Goal: Communication & Community: Ask a question

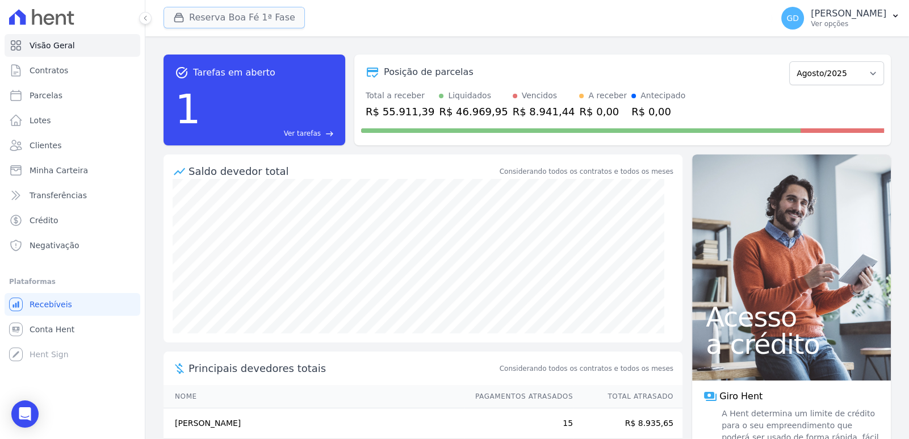
click at [227, 17] on button "Reserva Boa Fé 1ª Fase" at bounding box center [234, 18] width 141 height 22
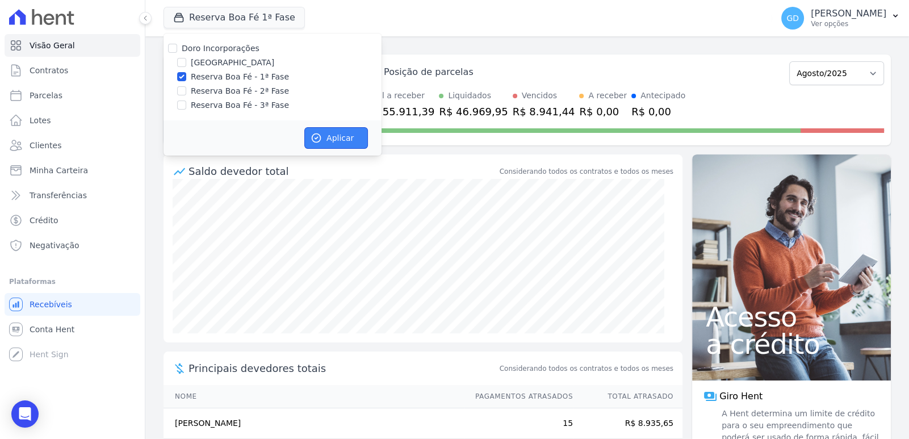
click at [327, 132] on button "Aplicar" at bounding box center [336, 138] width 64 height 22
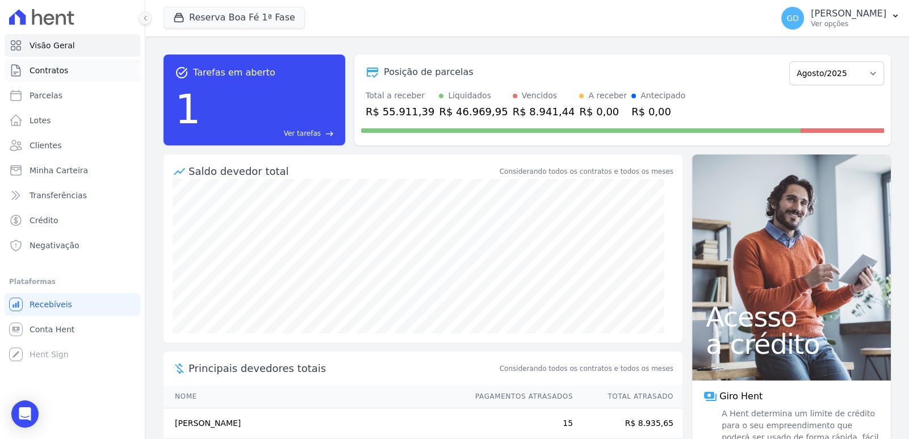
click at [76, 73] on link "Contratos" at bounding box center [73, 70] width 136 height 23
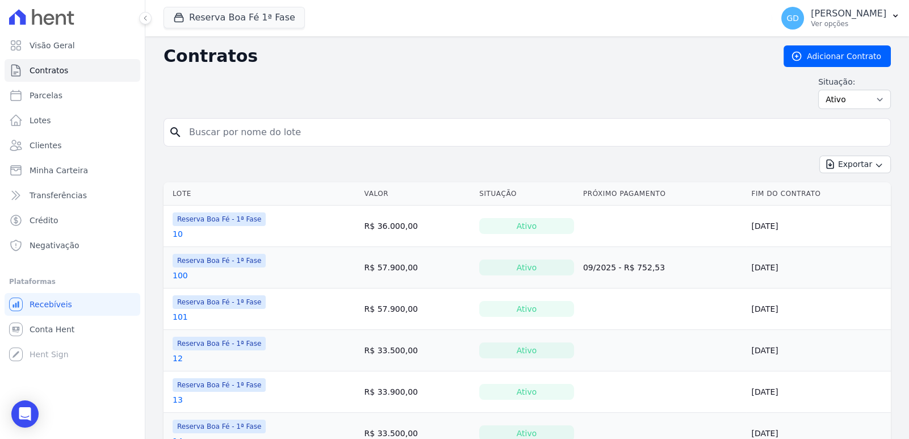
click at [267, 139] on input "search" at bounding box center [534, 132] width 704 height 23
type input "2"
click at [173, 277] on link "2" at bounding box center [175, 275] width 5 height 11
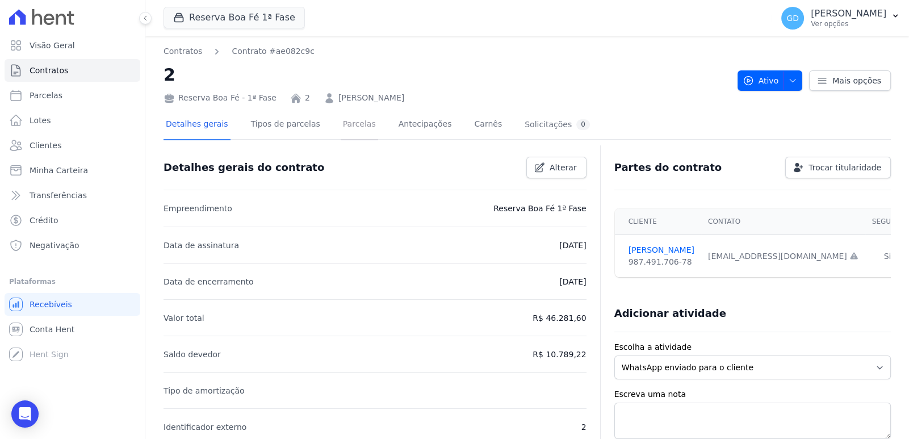
click at [345, 121] on link "Parcelas" at bounding box center [359, 125] width 37 height 30
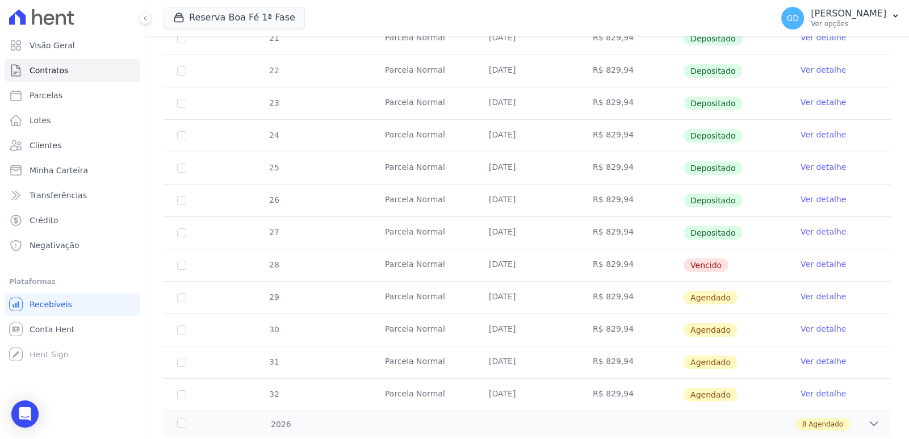
scroll to position [273, 0]
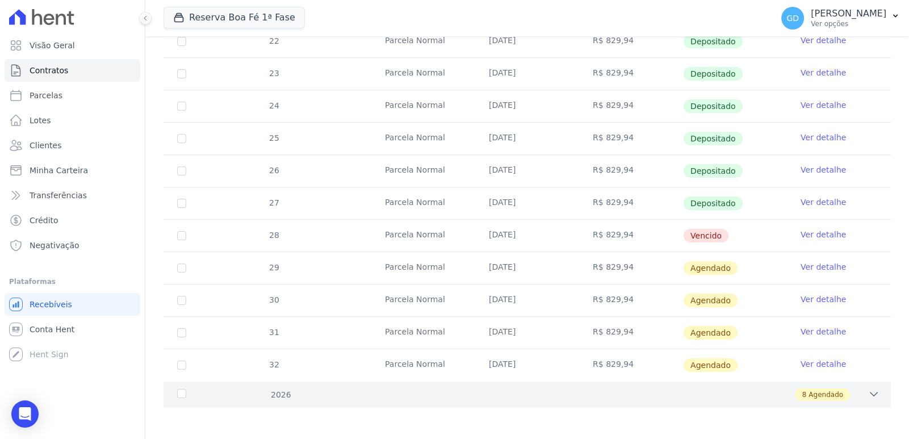
click at [411, 392] on div "8 Agendado" at bounding box center [563, 394] width 634 height 12
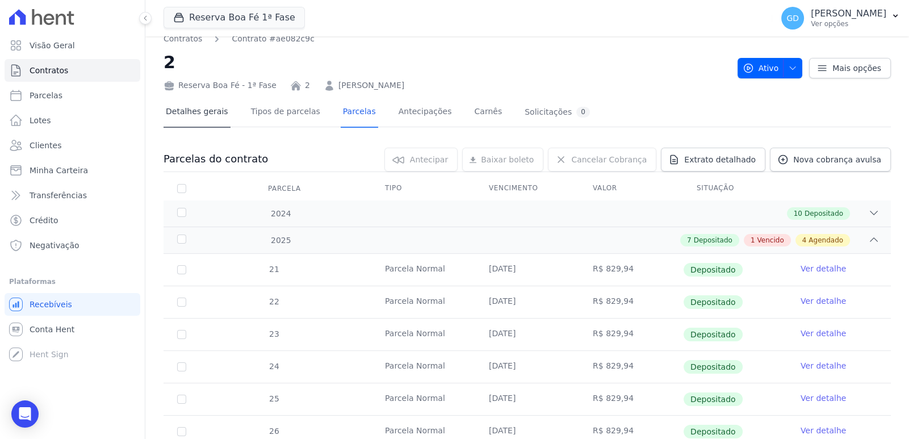
scroll to position [0, 0]
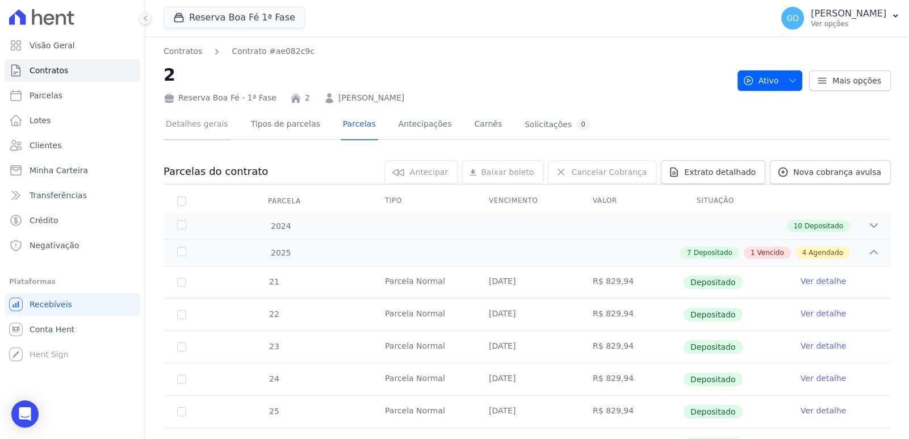
click at [185, 132] on link "Detalhes gerais" at bounding box center [197, 125] width 67 height 30
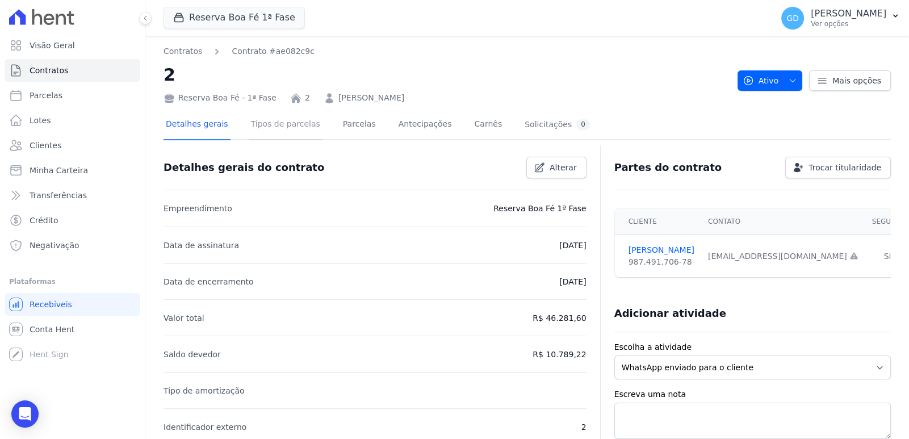
click at [278, 127] on link "Tipos de parcelas" at bounding box center [286, 125] width 74 height 30
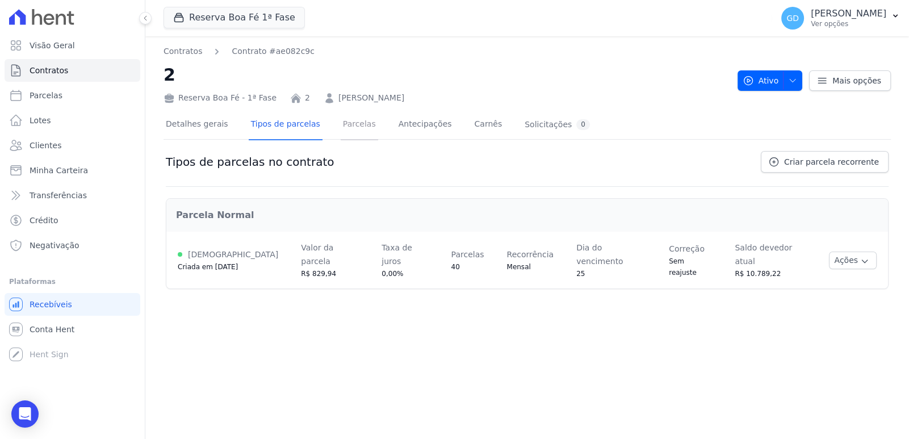
click at [347, 119] on link "Parcelas" at bounding box center [359, 125] width 37 height 30
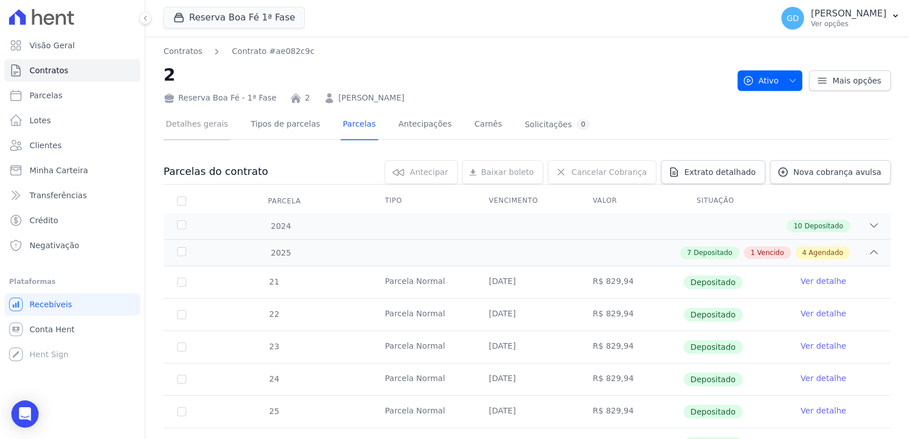
click at [214, 121] on link "Detalhes gerais" at bounding box center [197, 125] width 67 height 30
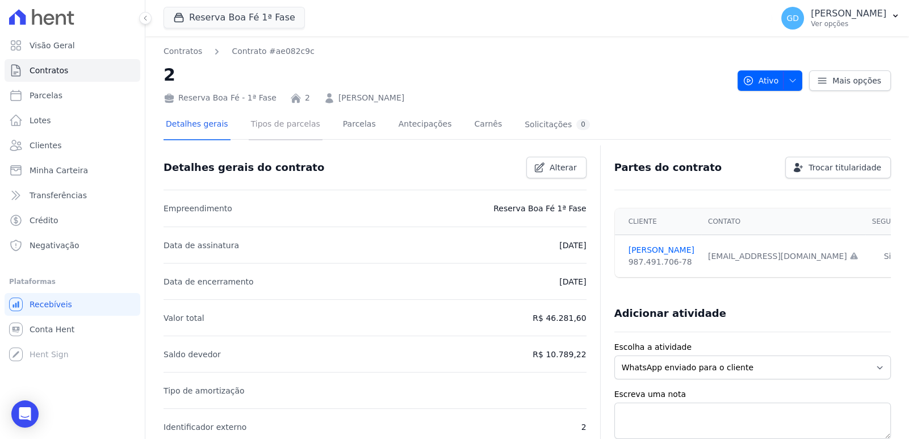
click at [292, 127] on link "Tipos de parcelas" at bounding box center [286, 125] width 74 height 30
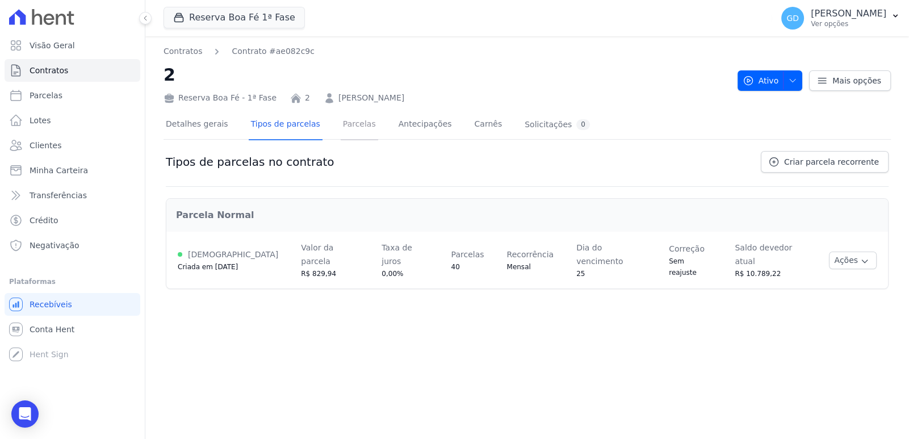
click at [342, 122] on link "Parcelas" at bounding box center [359, 125] width 37 height 30
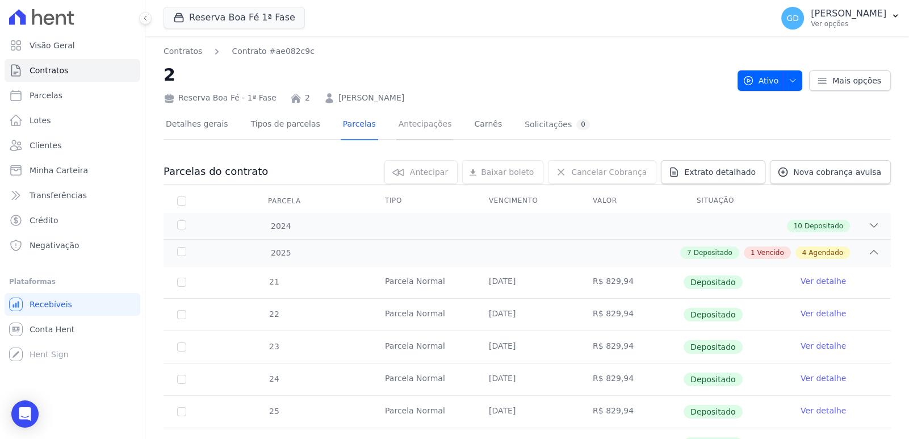
click at [406, 127] on link "Antecipações" at bounding box center [425, 125] width 58 height 30
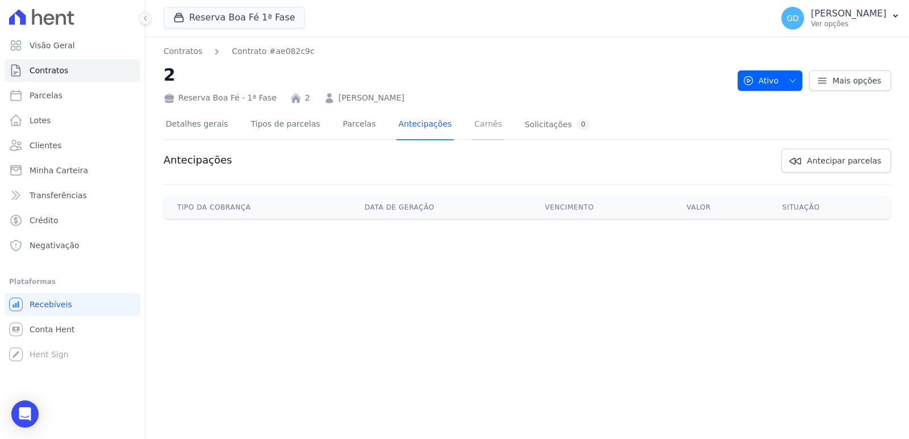
click at [472, 124] on link "Carnês" at bounding box center [488, 125] width 32 height 30
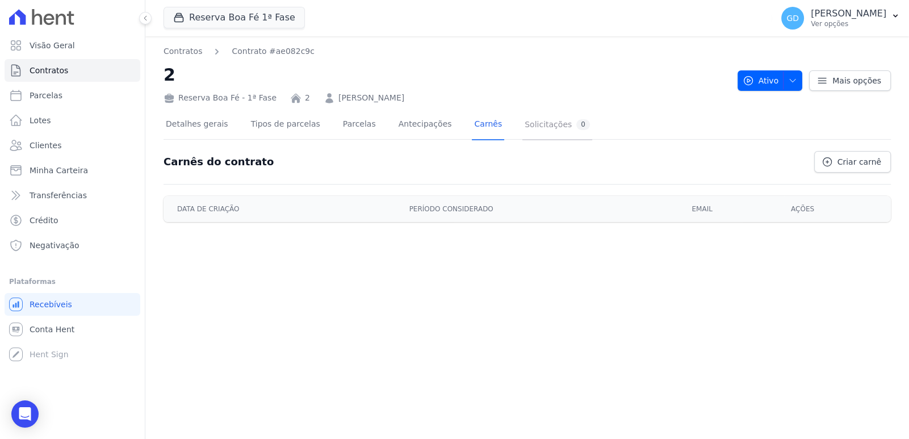
click at [525, 127] on div "Solicitações 0" at bounding box center [557, 124] width 65 height 11
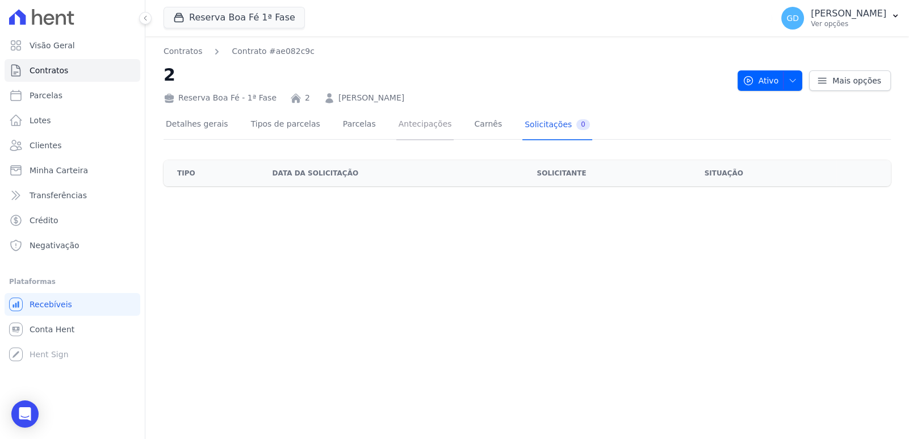
click at [406, 135] on link "Antecipações" at bounding box center [425, 125] width 58 height 30
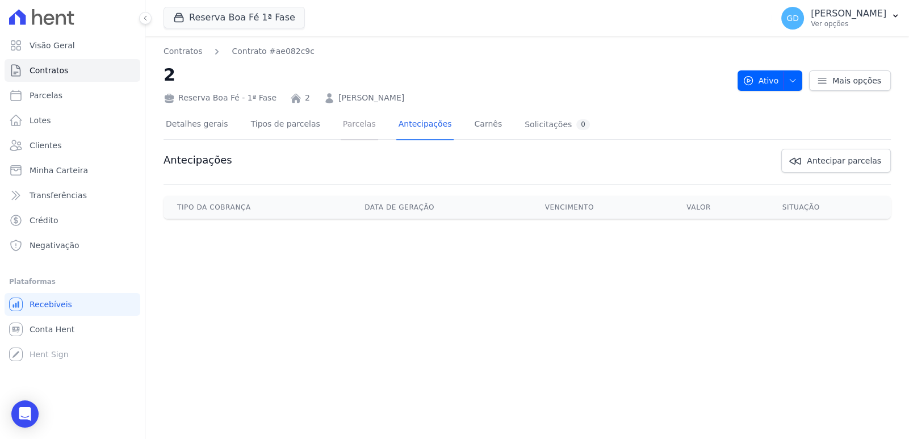
click at [341, 129] on link "Parcelas" at bounding box center [359, 125] width 37 height 30
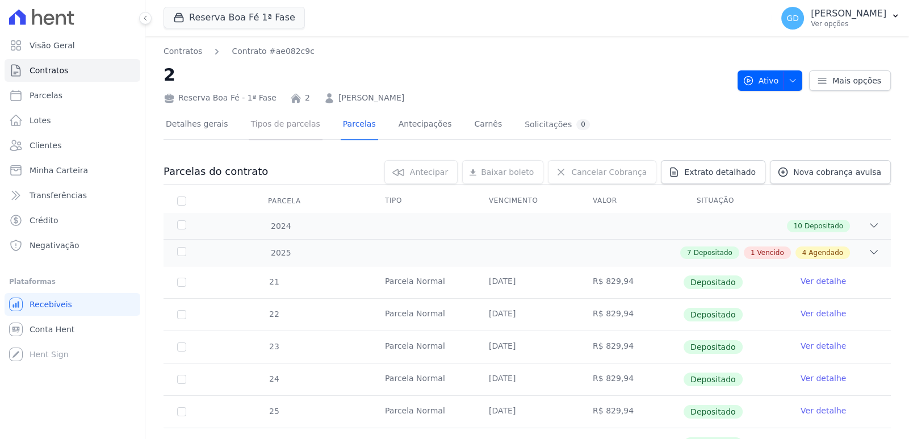
click at [304, 128] on link "Tipos de parcelas" at bounding box center [286, 125] width 74 height 30
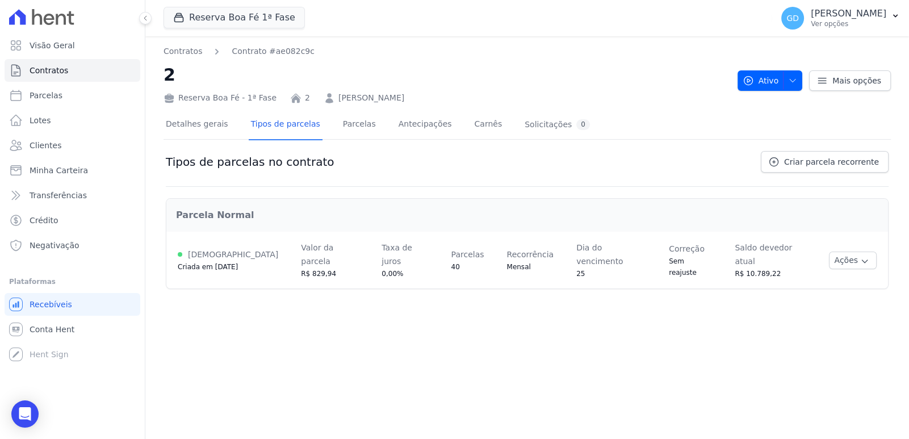
click at [180, 125] on link "Detalhes gerais" at bounding box center [197, 125] width 67 height 30
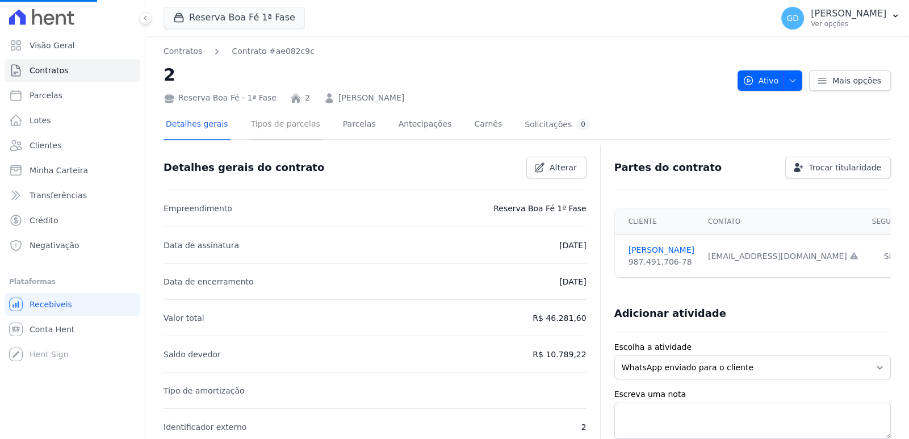
click at [303, 127] on link "Tipos de parcelas" at bounding box center [286, 125] width 74 height 30
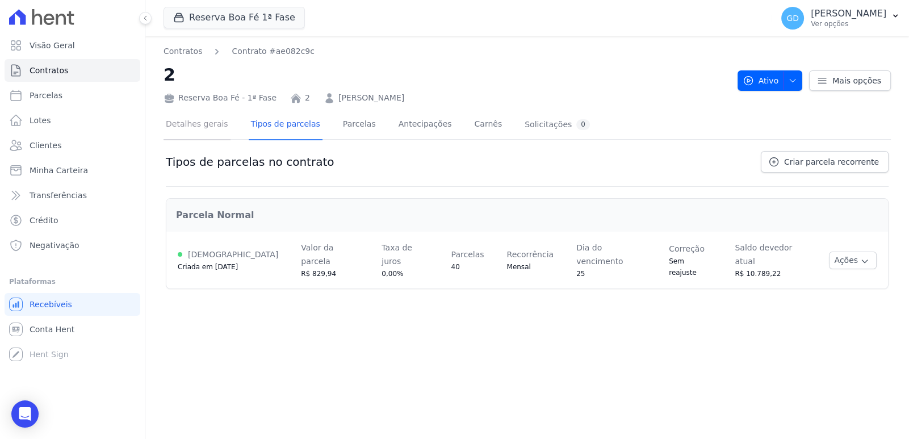
click at [211, 119] on link "Detalhes gerais" at bounding box center [197, 125] width 67 height 30
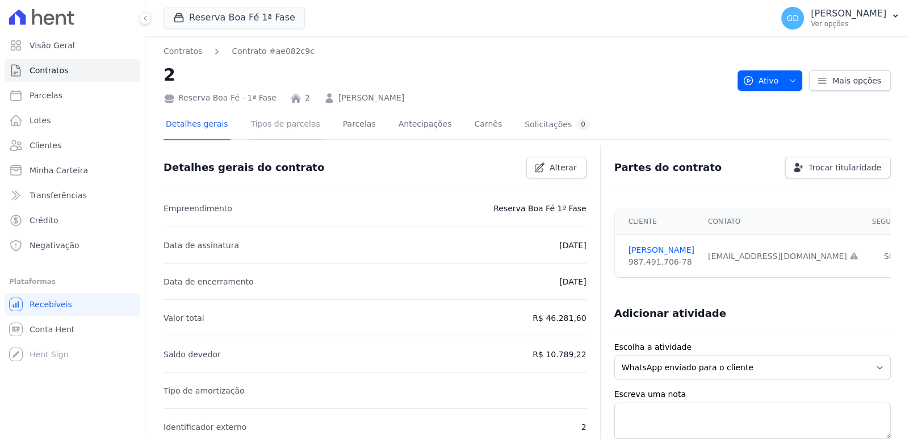
click at [292, 128] on link "Tipos de parcelas" at bounding box center [286, 125] width 74 height 30
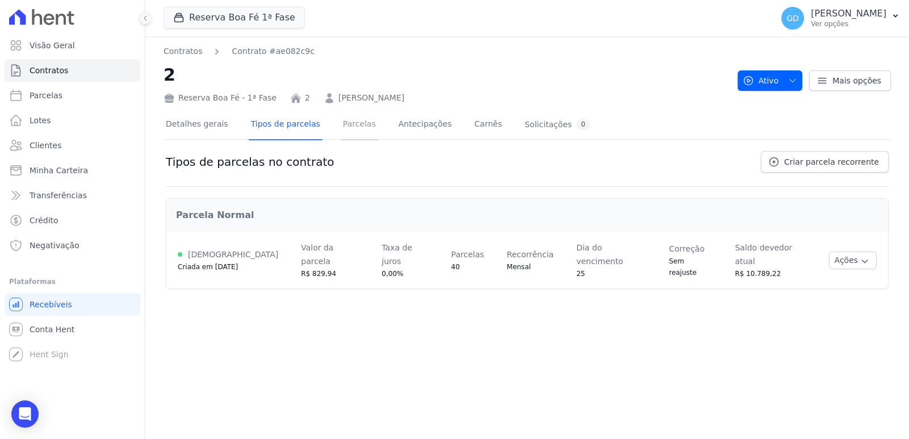
click at [346, 135] on link "Parcelas" at bounding box center [359, 125] width 37 height 30
click at [195, 136] on link "Detalhes gerais" at bounding box center [197, 125] width 67 height 30
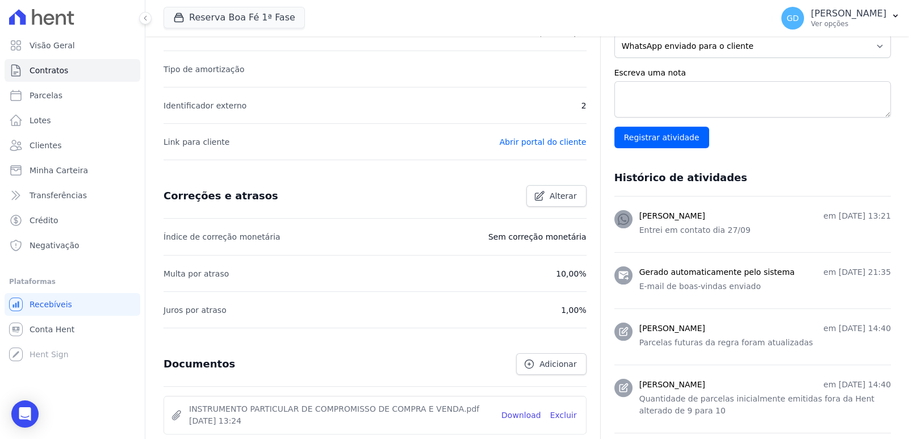
scroll to position [510, 0]
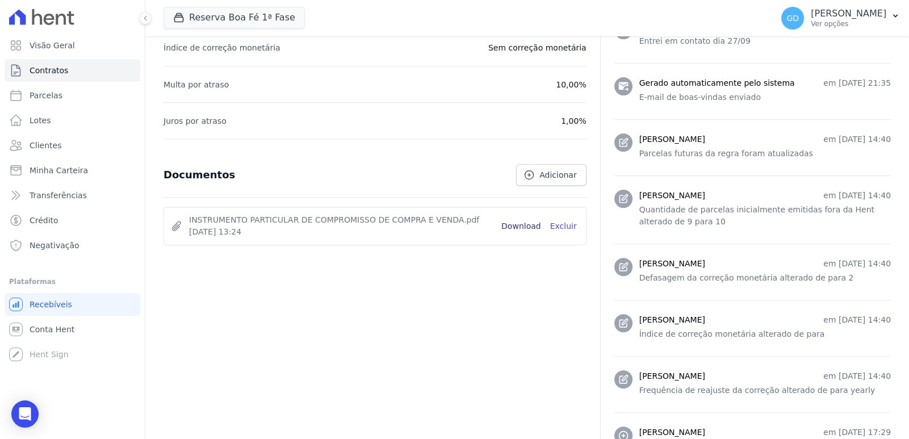
click at [516, 223] on link "Download" at bounding box center [521, 226] width 40 height 12
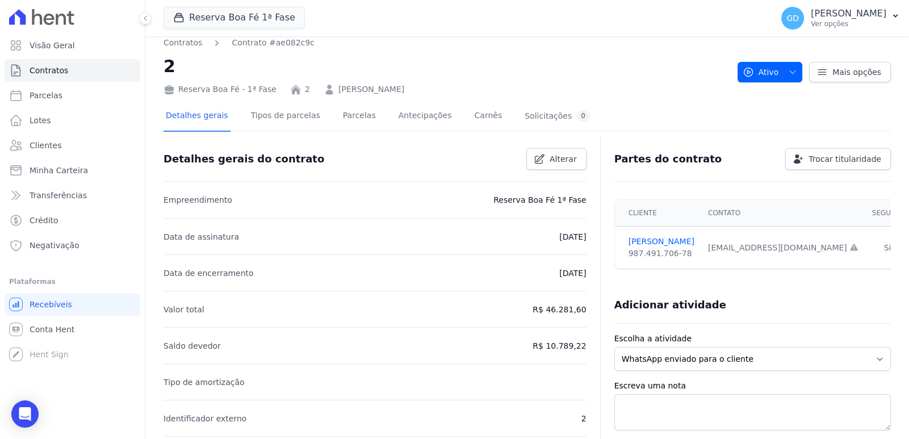
scroll to position [0, 0]
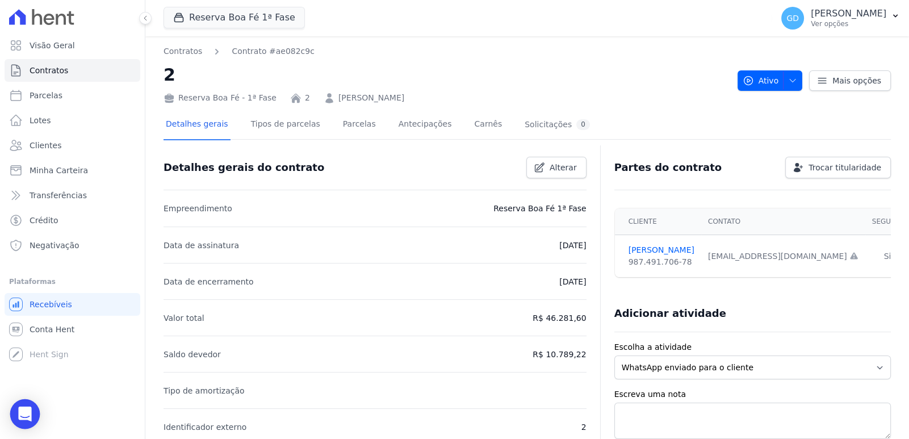
click at [22, 413] on icon "Open Intercom Messenger" at bounding box center [24, 414] width 13 height 15
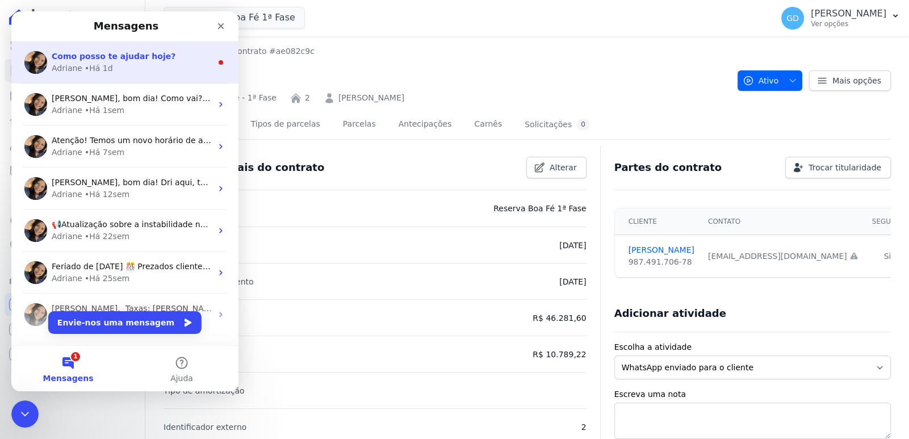
click at [115, 49] on div "Como posso te ajudar hoje? Adriane • Há 1d" at bounding box center [124, 62] width 227 height 42
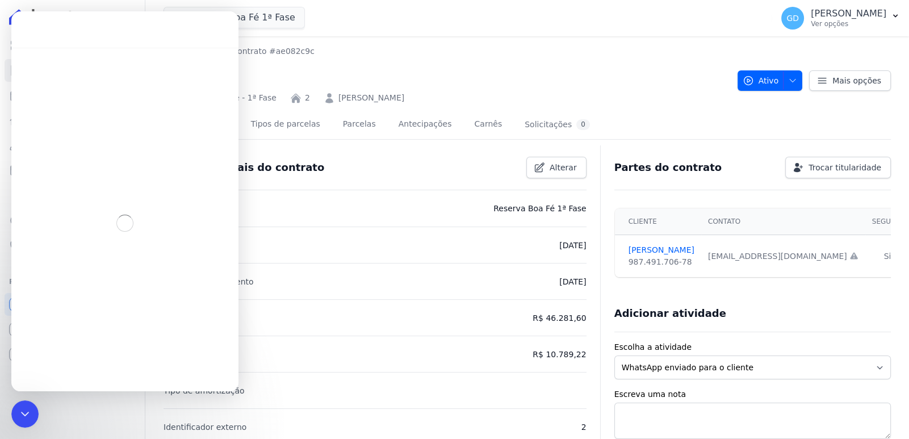
scroll to position [13, 0]
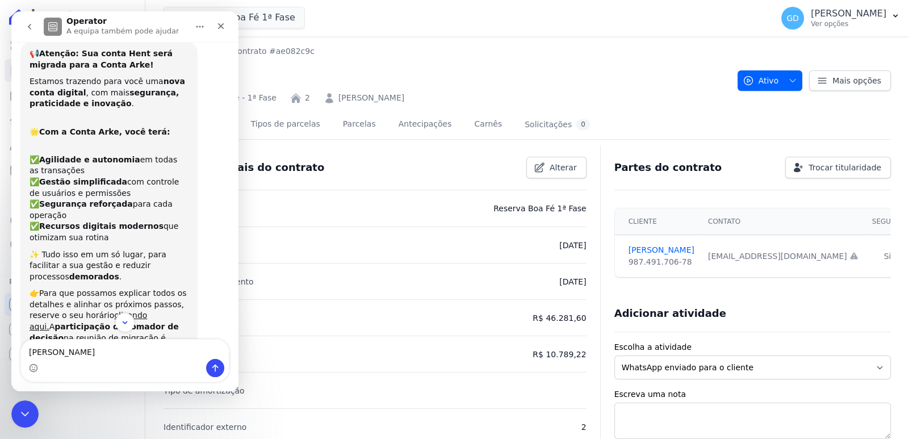
type textarea "Adriane"
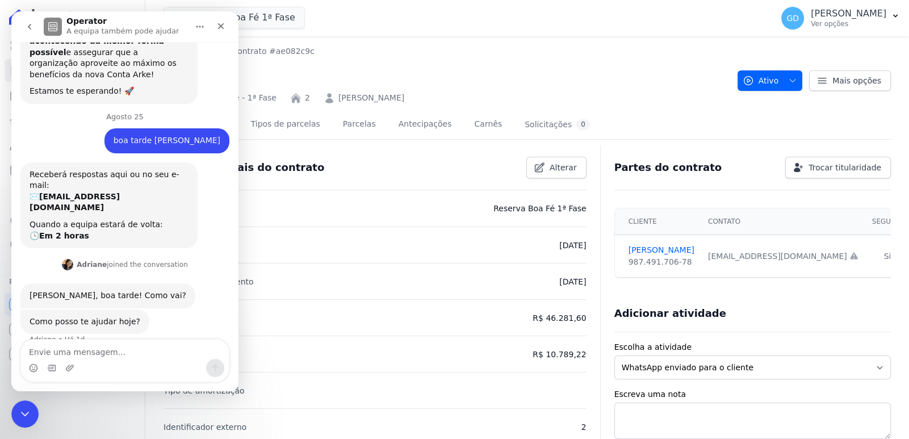
scroll to position [372, 0]
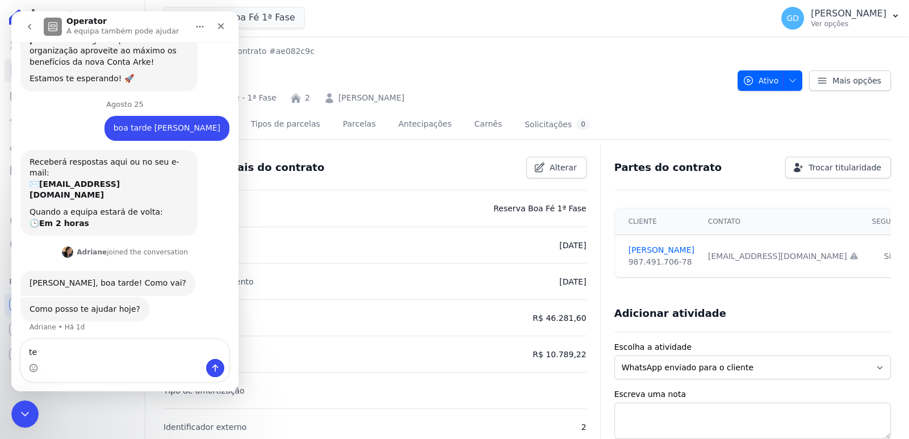
type textarea "t"
type textarea "desculpa a demora"
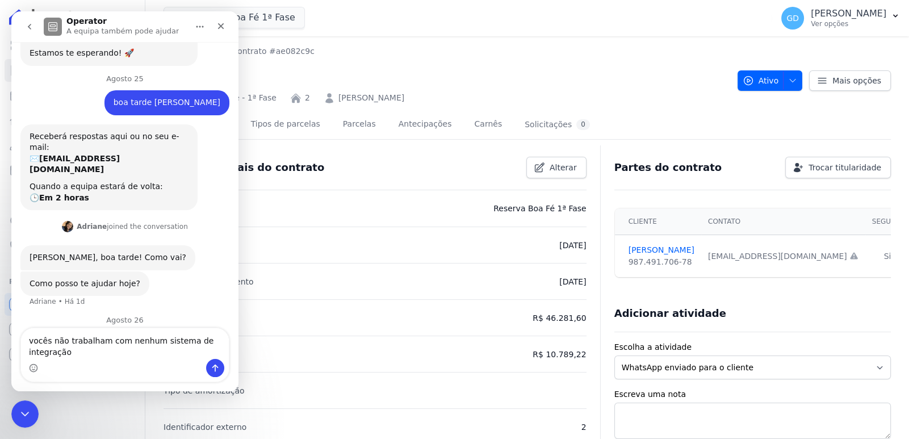
scroll to position [410, 0]
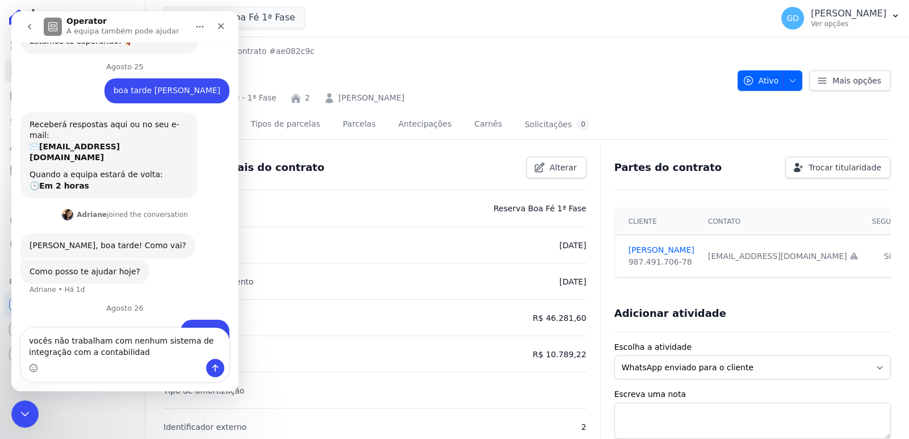
type textarea "vocês não trabalham com nenhum sistema de integração com a contabilidade"
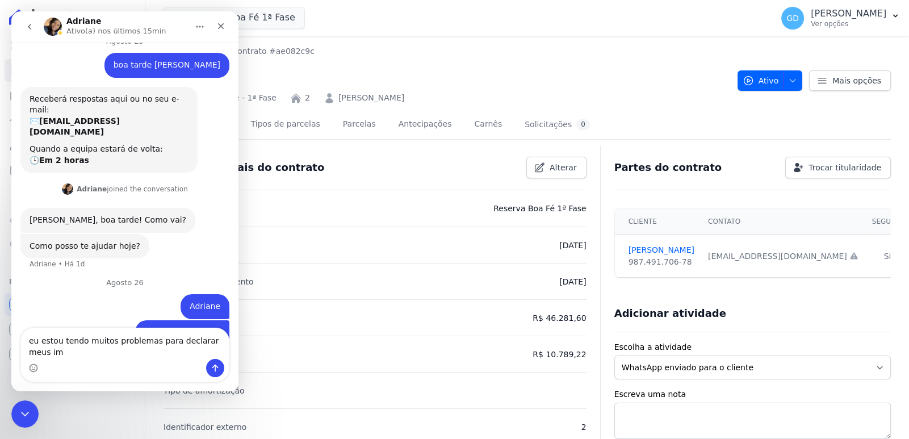
scroll to position [447, 0]
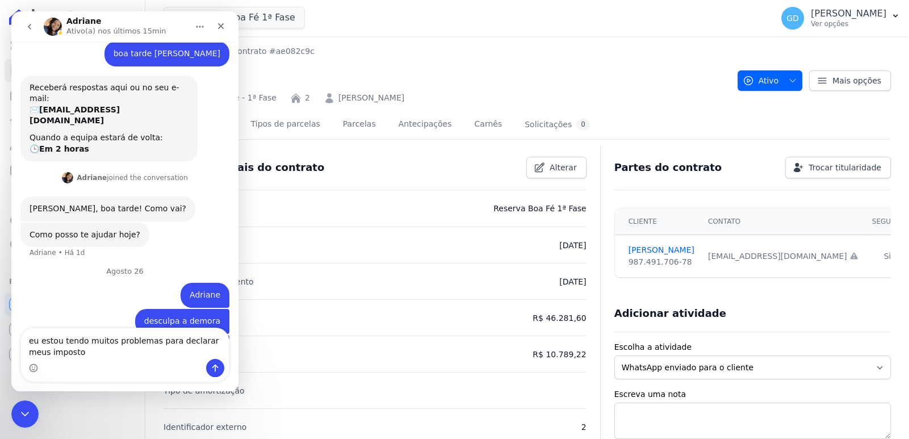
type textarea "eu estou tendo muitos problemas para declarar meus impostos"
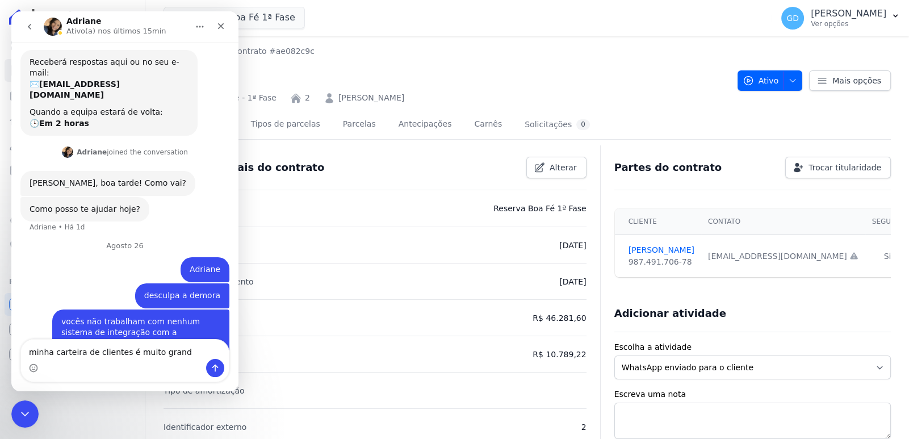
type textarea "minha carteira de clientes é muito grande"
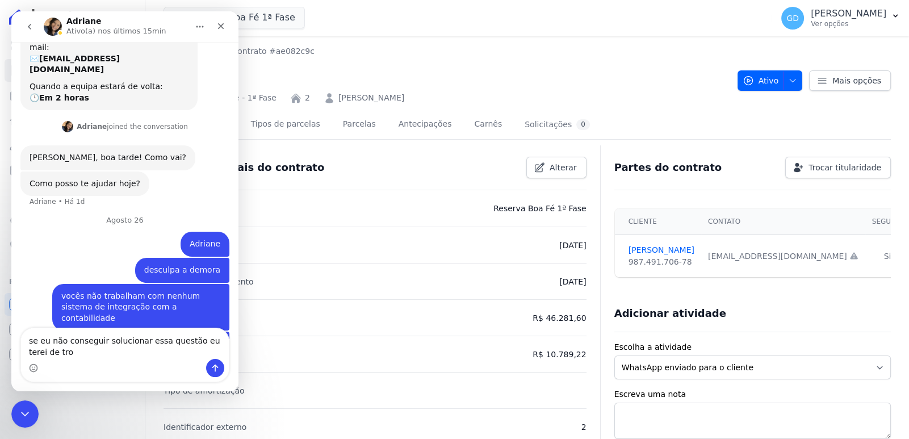
scroll to position [510, 0]
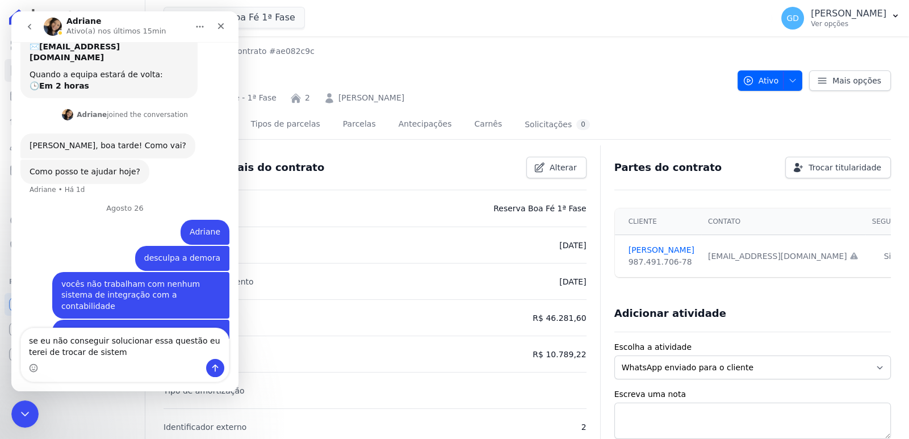
type textarea "se eu não conseguir solucionar essa questão eu terei de trocar de sistema"
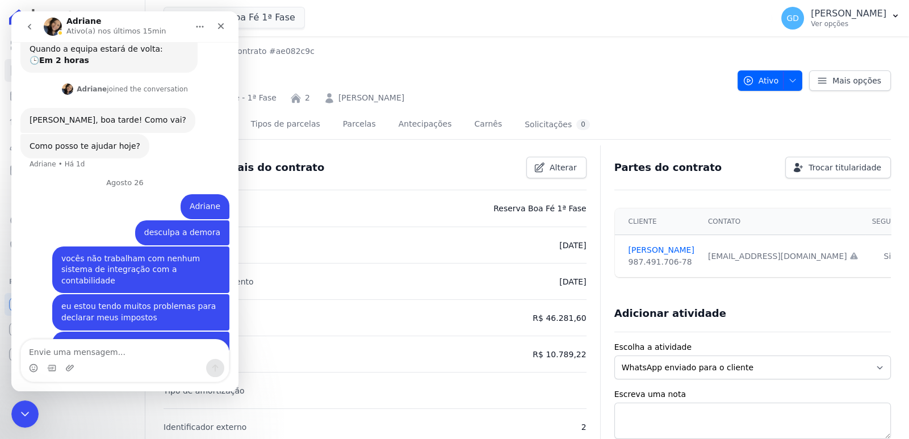
click at [392, 47] on nav "Contratos Contrato #ae082c9c" at bounding box center [446, 51] width 565 height 12
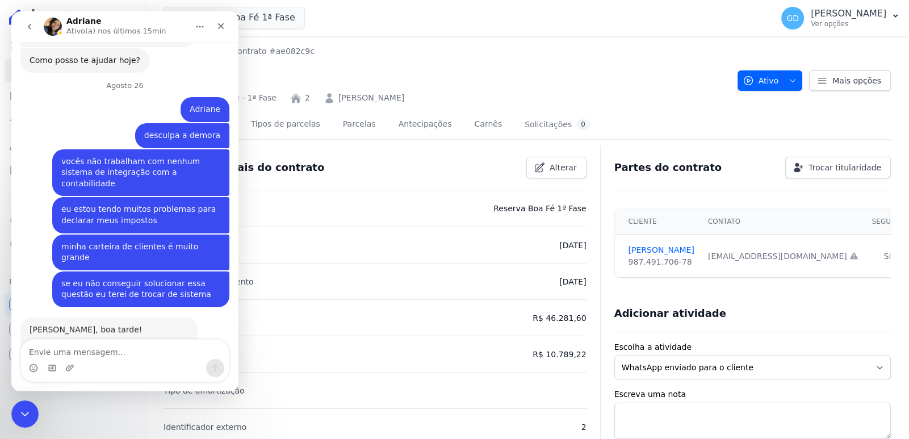
scroll to position [630, 0]
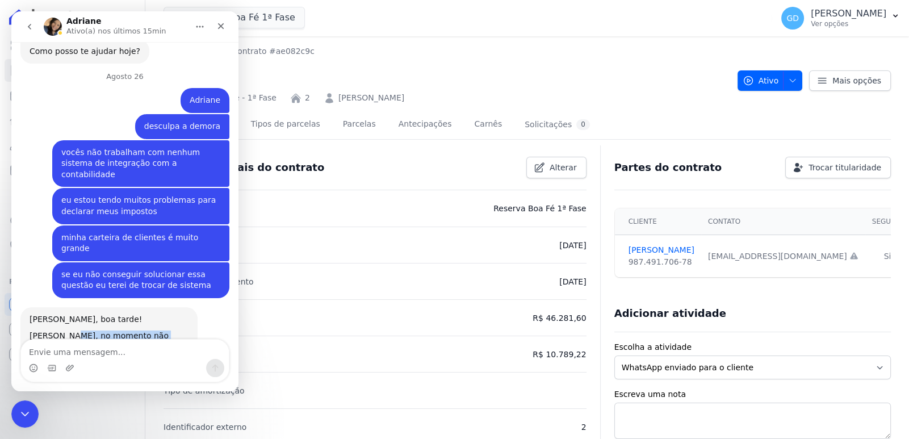
drag, startPoint x: 63, startPoint y: 257, endPoint x: 166, endPoint y: 259, distance: 102.8
click at [166, 330] on div "[PERSON_NAME], no momento não temos nenhuma integração com sistema contábil." at bounding box center [109, 347] width 159 height 34
click at [150, 364] on div "Os relatórios disponibilizados na plataforma, não atendem vocês? ​" at bounding box center [109, 381] width 159 height 34
drag, startPoint x: 72, startPoint y: 282, endPoint x: 173, endPoint y: 290, distance: 101.3
click at [176, 364] on div "Os relatórios disponibilizados na plataforma, não atendem vocês? ​" at bounding box center [109, 381] width 159 height 34
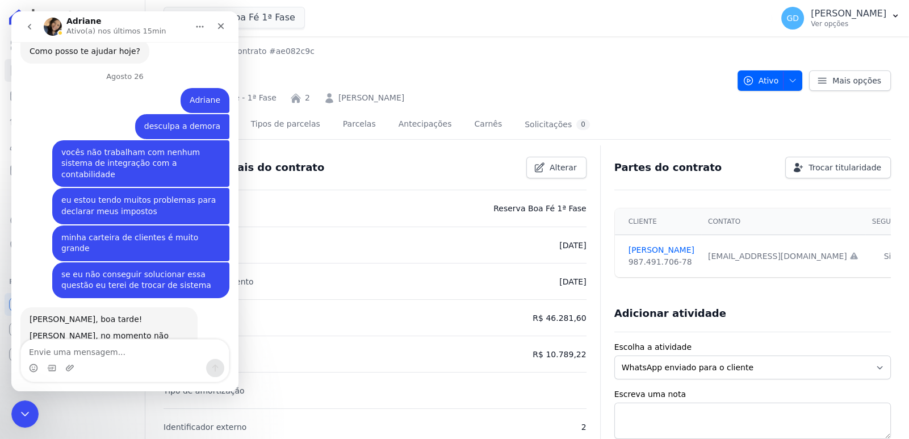
click at [164, 364] on div "Os relatórios disponibilizados na plataforma, não atendem vocês? ​" at bounding box center [109, 381] width 159 height 34
click at [139, 352] on textarea "Envie uma mensagem..." at bounding box center [125, 349] width 208 height 19
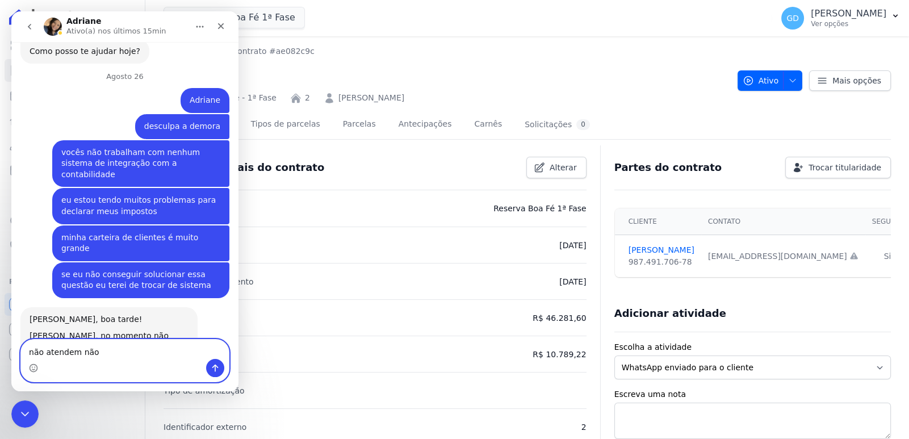
type textarea "não atendem não"
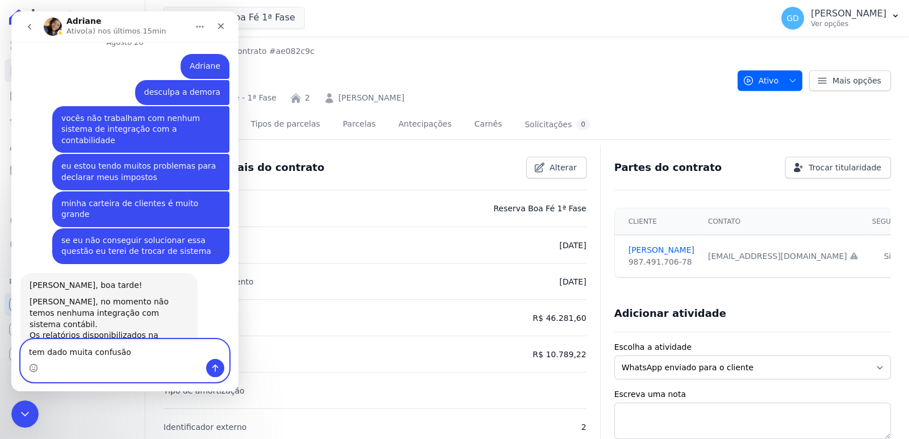
type textarea "tem dado muita confusão"
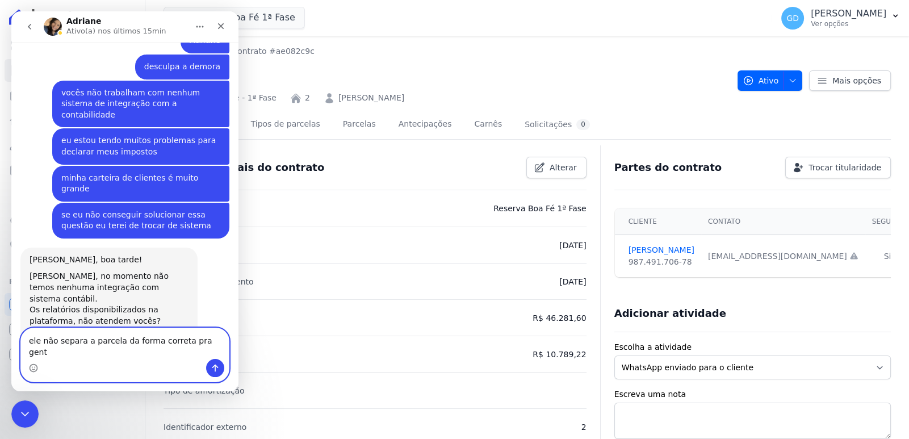
type textarea "ele não separa a parcela da forma correta pra gente"
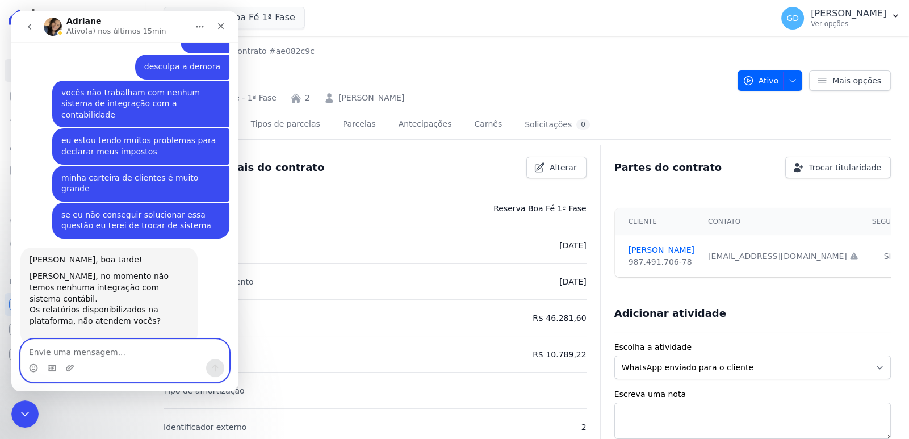
scroll to position [727, 0]
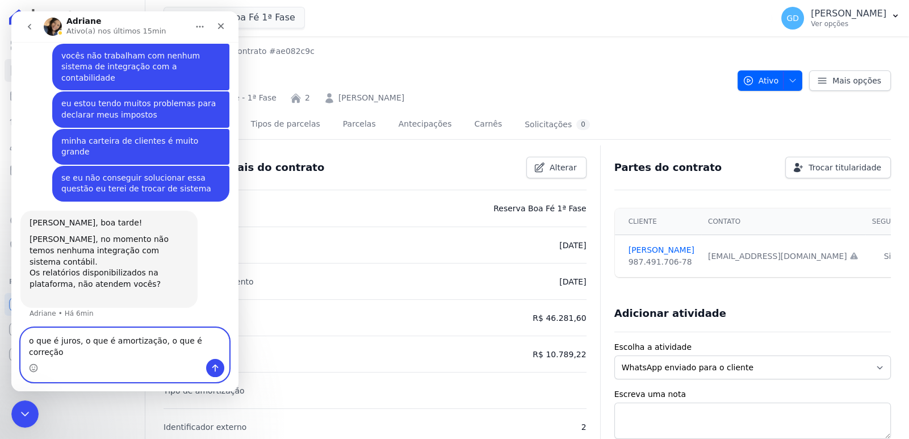
type textarea "o que é juros, o que é amortização, o que é correção"
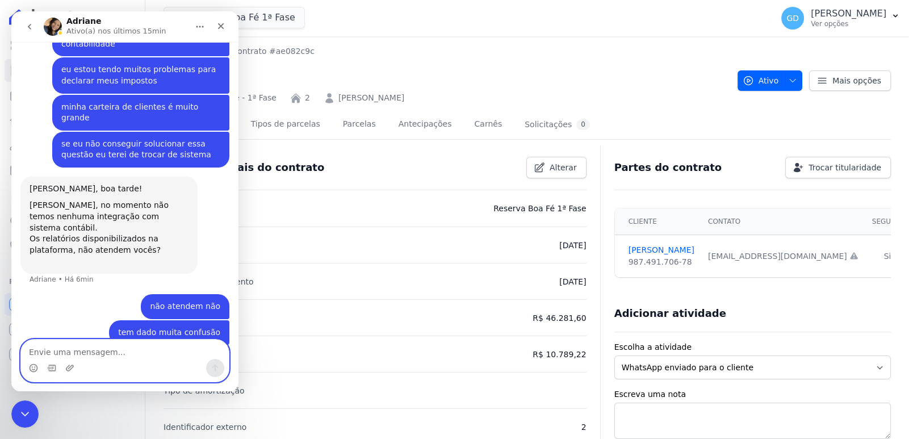
scroll to position [764, 0]
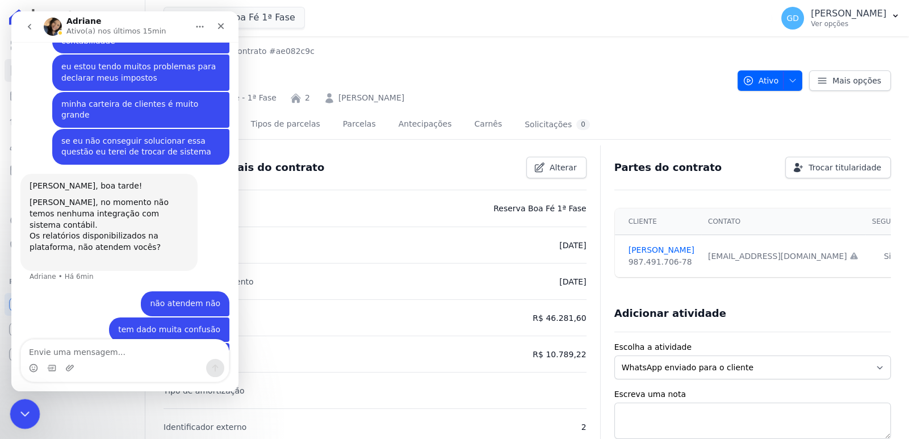
click at [10, 413] on div "Fechar mensagem da Intercom" at bounding box center [23, 412] width 27 height 27
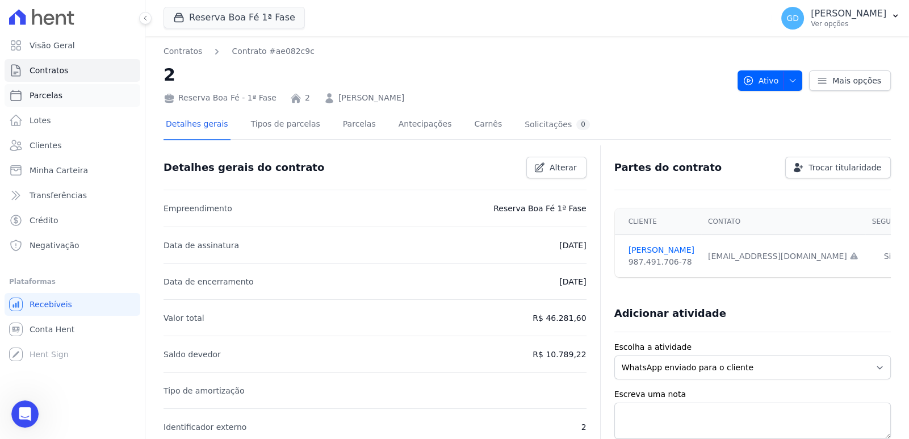
click at [56, 90] on span "Parcelas" at bounding box center [46, 95] width 33 height 11
select select
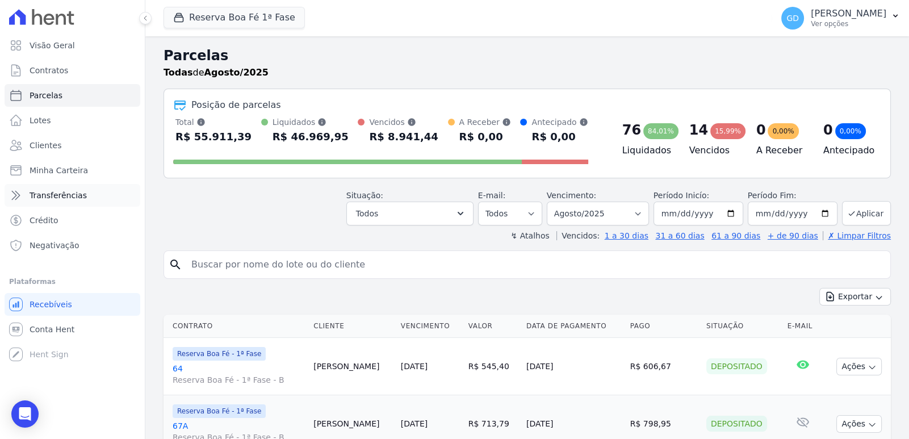
click at [72, 203] on link "Transferências" at bounding box center [73, 195] width 136 height 23
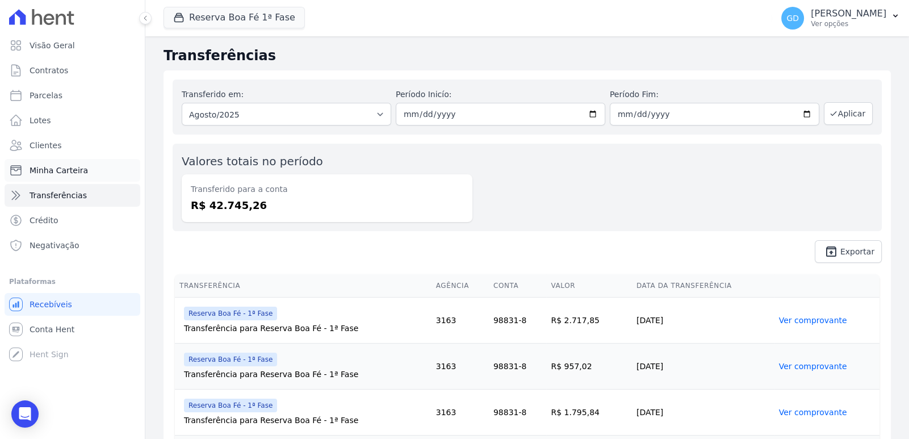
click at [36, 168] on span "Minha Carteira" at bounding box center [59, 170] width 58 height 11
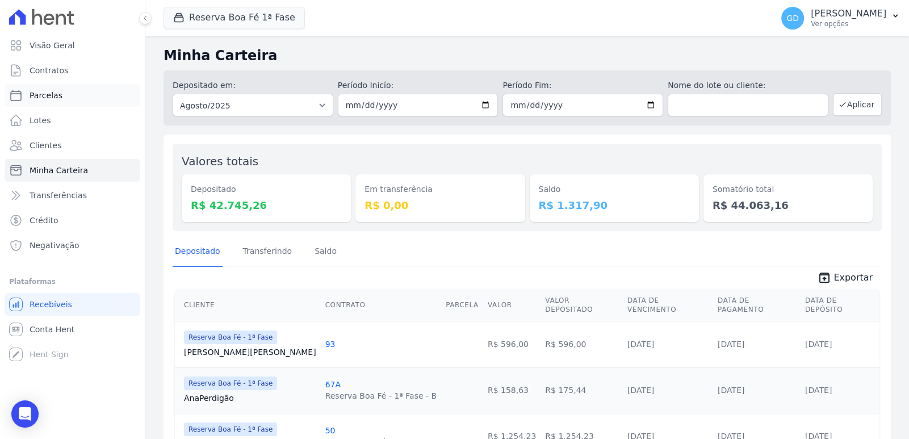
click at [43, 98] on span "Parcelas" at bounding box center [46, 95] width 33 height 11
select select
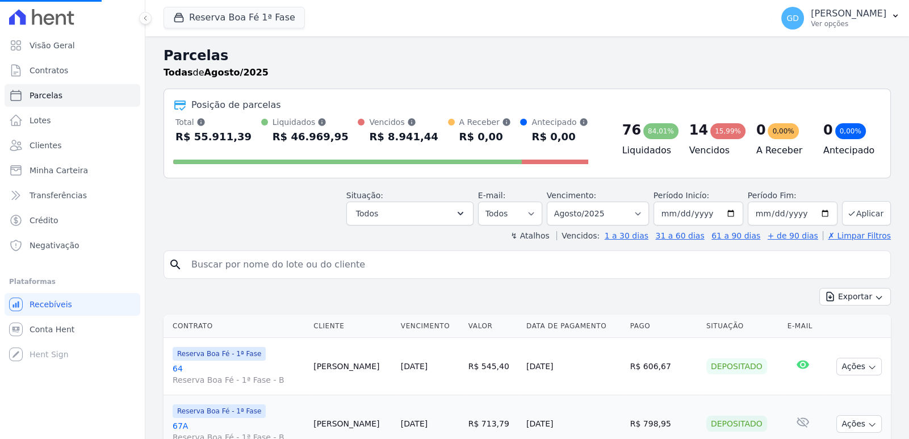
select select
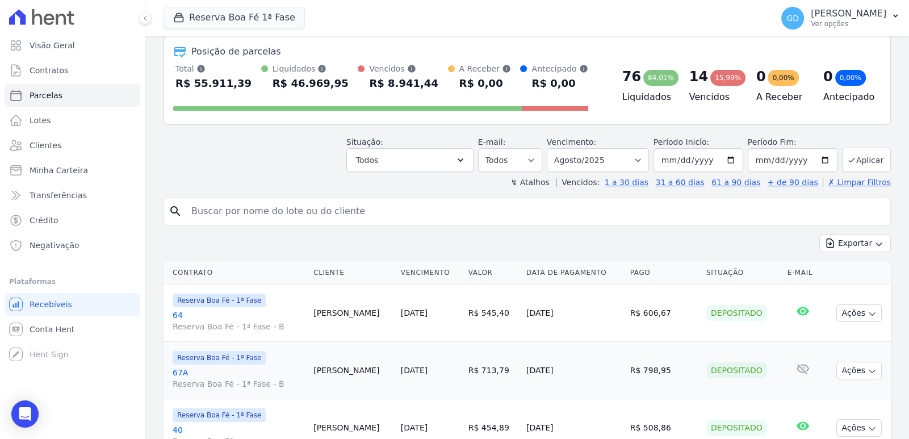
scroll to position [56, 0]
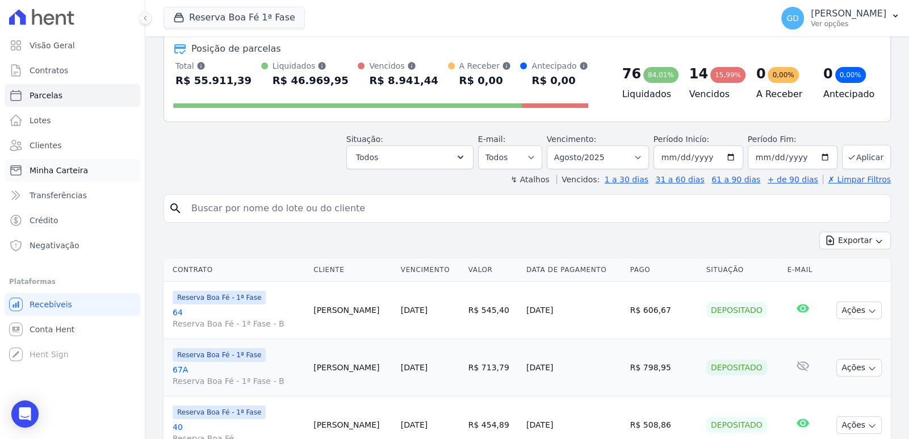
click at [66, 181] on link "Minha Carteira" at bounding box center [73, 170] width 136 height 23
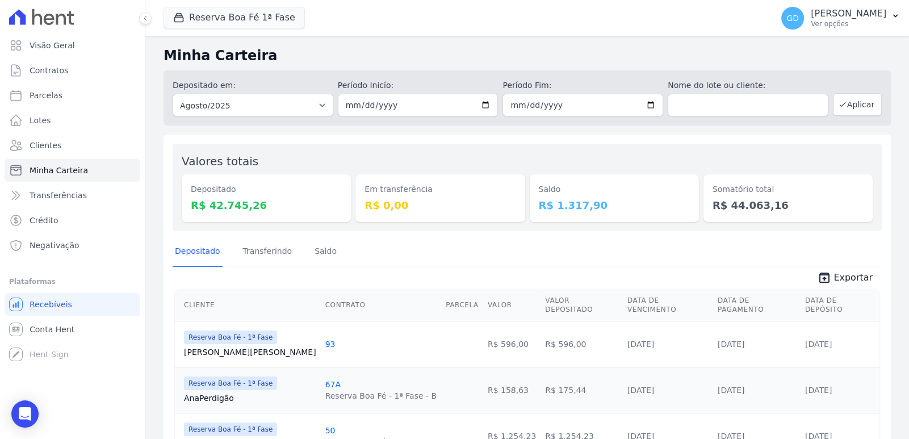
click at [426, 245] on div "Depositado Transferindo [GEOGRAPHIC_DATA]" at bounding box center [527, 252] width 709 height 28
click at [16, 152] on icon at bounding box center [16, 146] width 14 height 14
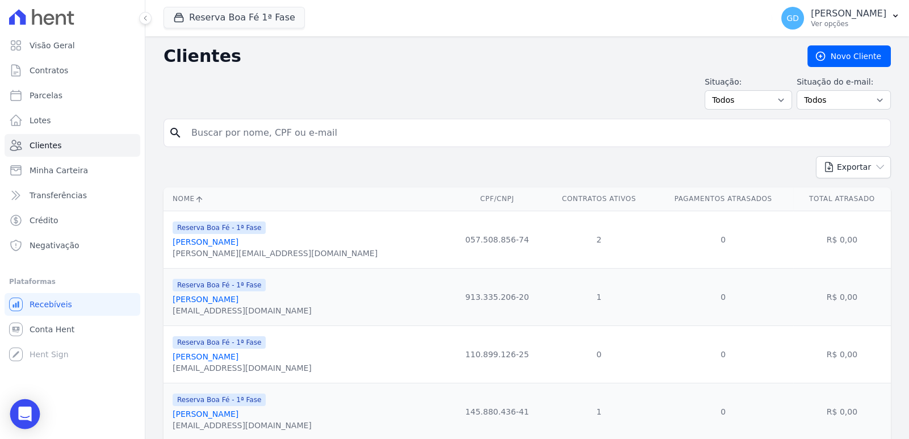
click at [30, 415] on icon "Open Intercom Messenger" at bounding box center [24, 414] width 13 height 15
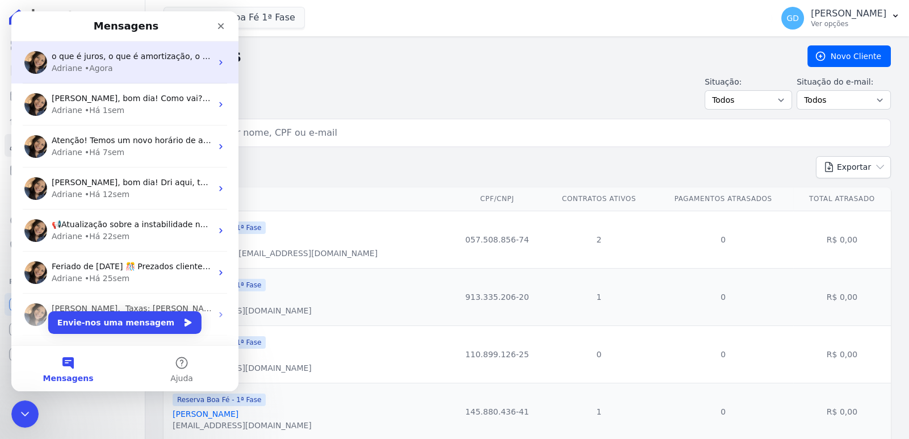
click at [131, 74] on div "o que é juros, o que é amortização, o que é correção Adriane • Agora" at bounding box center [124, 62] width 227 height 42
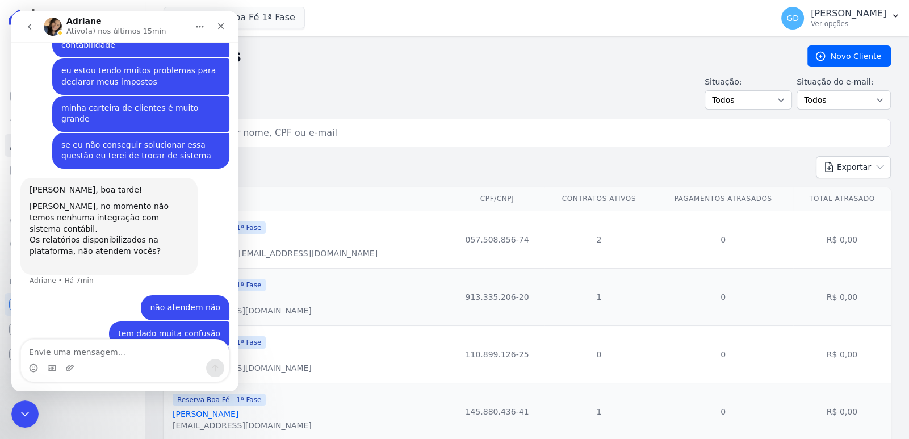
scroll to position [764, 0]
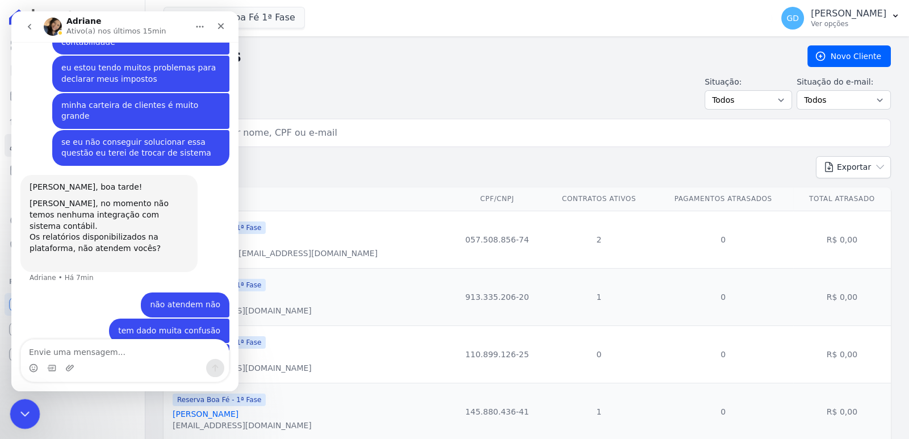
click at [22, 412] on icon "Fechar mensagem da Intercom" at bounding box center [23, 412] width 14 height 14
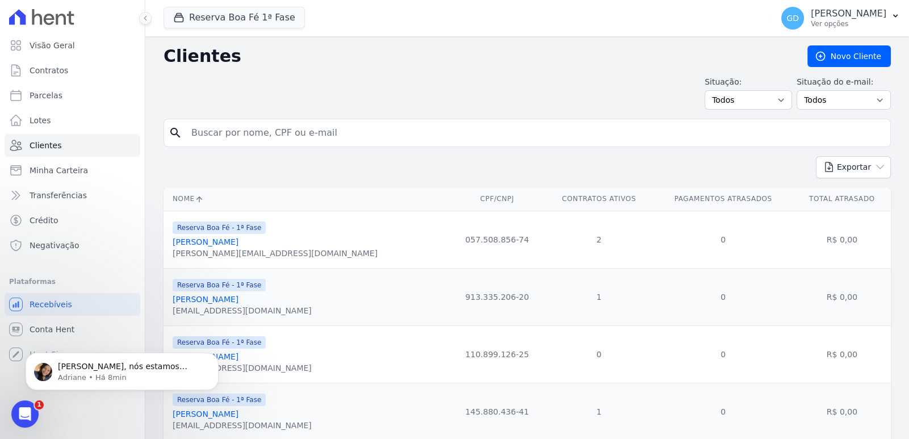
scroll to position [887, 0]
click at [140, 371] on p "[PERSON_NAME], nós estamos marcando reuniões com os clientes sobre a migração p…" at bounding box center [131, 366] width 146 height 11
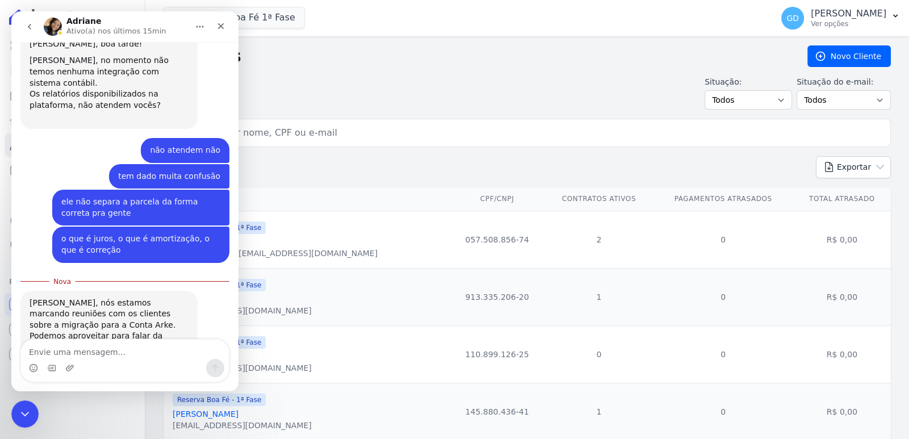
scroll to position [905, 0]
drag, startPoint x: 65, startPoint y: 210, endPoint x: 161, endPoint y: 216, distance: 96.7
click at [161, 298] on div "[PERSON_NAME], nós estamos marcando reuniões com os clientes sobre a migração p…" at bounding box center [109, 326] width 159 height 56
click at [80, 298] on div "[PERSON_NAME], nós estamos marcando reuniões com os clientes sobre a migração p…" at bounding box center [109, 326] width 159 height 56
drag, startPoint x: 40, startPoint y: 237, endPoint x: 73, endPoint y: 237, distance: 32.9
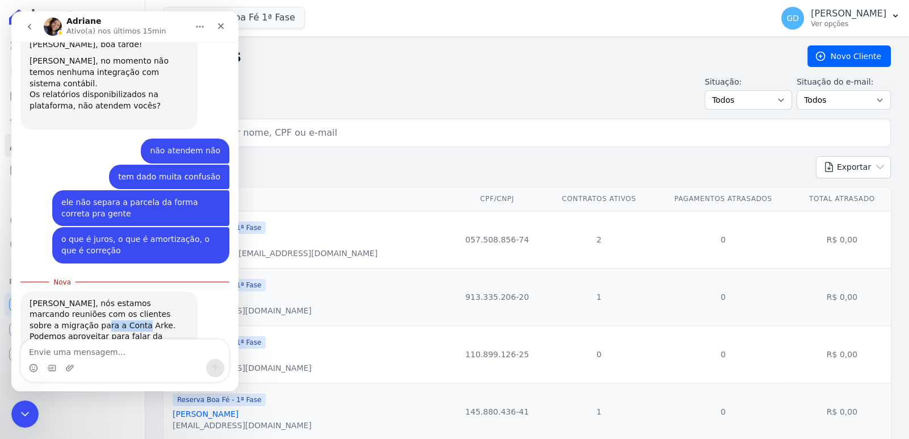
click at [73, 298] on div "[PERSON_NAME], nós estamos marcando reuniões com os clientes sobre a migração p…" at bounding box center [109, 326] width 159 height 56
click at [68, 298] on div "[PERSON_NAME], nós estamos marcando reuniões com os clientes sobre a migração p…" at bounding box center [109, 326] width 159 height 56
drag, startPoint x: 57, startPoint y: 245, endPoint x: 136, endPoint y: 256, distance: 79.7
click at [136, 298] on div "[PERSON_NAME], nós estamos marcando reuniões com os clientes sobre a migração p…" at bounding box center [109, 326] width 159 height 56
click at [122, 354] on div "O Davi - responsável pelo time de produtos aqui na Hent participa tambem. Acho …" at bounding box center [109, 376] width 159 height 44
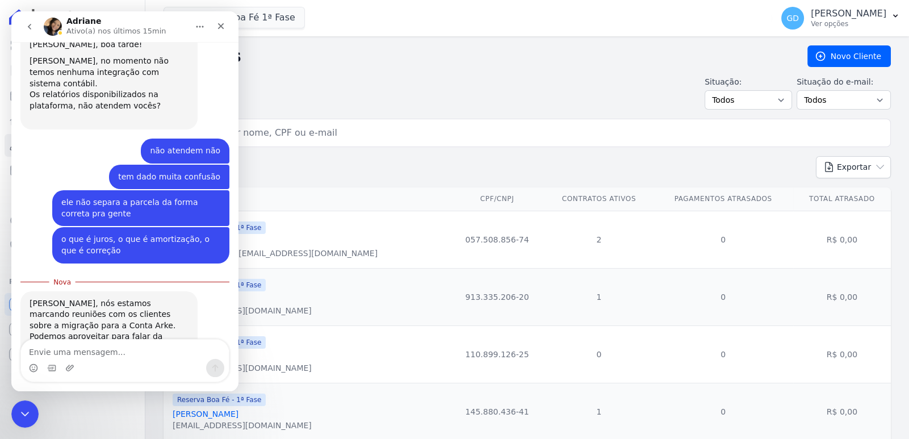
drag, startPoint x: 70, startPoint y: 269, endPoint x: 179, endPoint y: 267, distance: 109.0
click at [182, 354] on div "O Davi - responsável pelo time de produtos aqui na Hent participa tambem. Acho …" at bounding box center [109, 376] width 159 height 44
click at [98, 354] on div "O Davi - responsável pelo time de produtos aqui na Hent participa tambem. Acho …" at bounding box center [109, 376] width 159 height 44
drag, startPoint x: 47, startPoint y: 276, endPoint x: 147, endPoint y: 282, distance: 100.7
click at [146, 354] on div "O Davi - responsável pelo time de produtos aqui na Hent participa tambem. Acho …" at bounding box center [109, 376] width 159 height 44
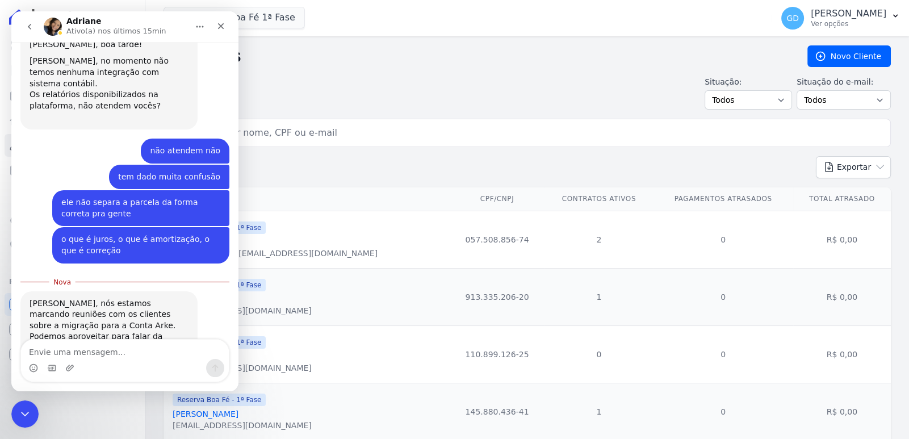
click at [178, 354] on div "O Davi - responsável pelo time de produtos aqui na Hent participa tambem. Acho …" at bounding box center [109, 376] width 159 height 44
drag, startPoint x: 51, startPoint y: 286, endPoint x: 124, endPoint y: 293, distance: 73.1
click at [124, 354] on div "O Davi - responsável pelo time de produtos aqui na Hent participa tambem. Acho …" at bounding box center [109, 376] width 159 height 44
click at [123, 309] on div "[PERSON_NAME], nós estamos marcando reuniões com os clientes sobre a migração p…" at bounding box center [108, 353] width 177 height 125
click at [103, 356] on textarea "Envie uma mensagem..." at bounding box center [125, 349] width 208 height 19
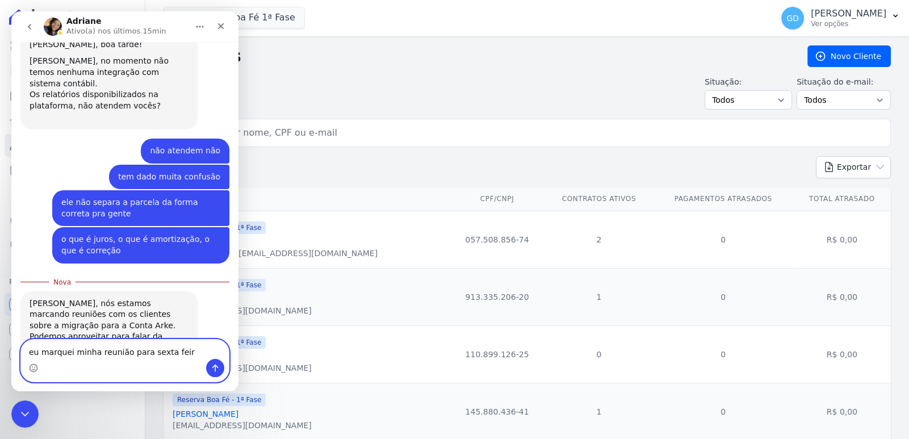
type textarea "eu marquei minha reunião para sexta feira"
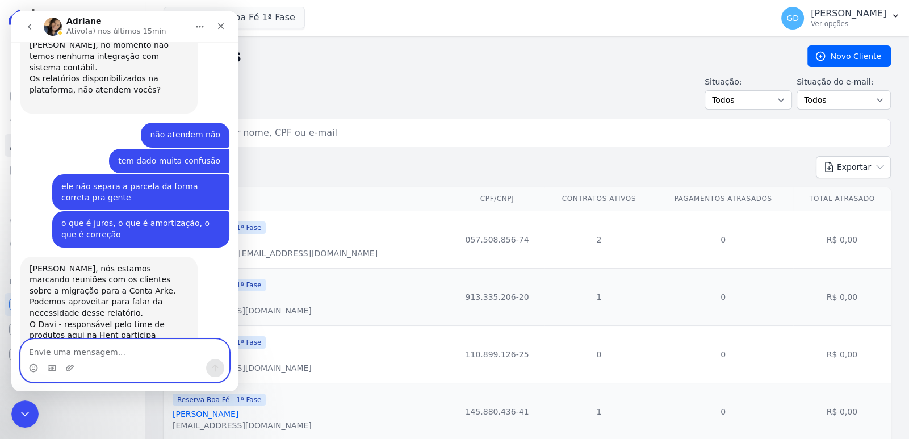
scroll to position [920, 0]
type textarea "vou explicar a situação a eles lá então"
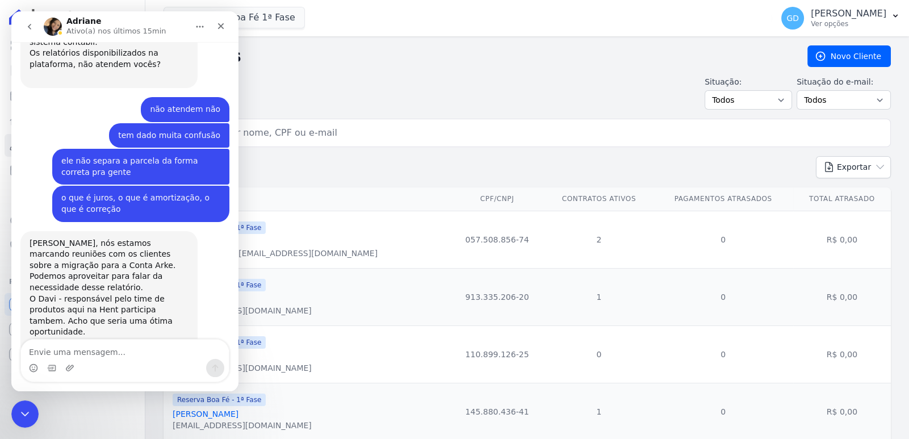
click at [41, 423] on div "Visão Geral Contratos [GEOGRAPHIC_DATA] Lotes Clientes Minha Carteira Transferê…" at bounding box center [72, 219] width 145 height 439
click at [37, 418] on div "Fechar mensagem da Intercom" at bounding box center [23, 412] width 27 height 27
